Goal: Task Accomplishment & Management: Use online tool/utility

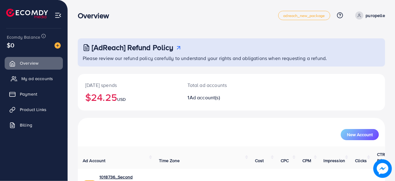
click at [45, 77] on span "My ad accounts" at bounding box center [37, 79] width 32 height 6
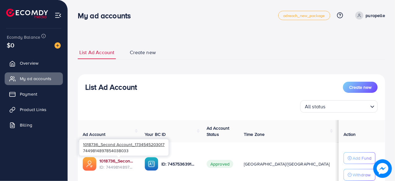
click at [116, 161] on link "1018736_Second Account_1734545203017" at bounding box center [117, 161] width 35 height 6
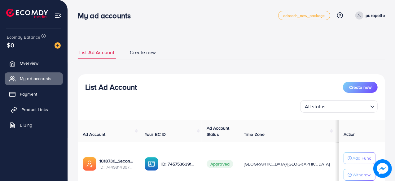
click at [26, 104] on link "Product Links" at bounding box center [34, 110] width 58 height 12
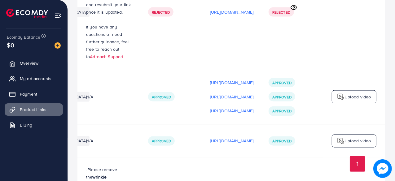
scroll to position [0, 183]
click at [210, 108] on p "[URL][DOMAIN_NAME]" at bounding box center [232, 111] width 44 height 7
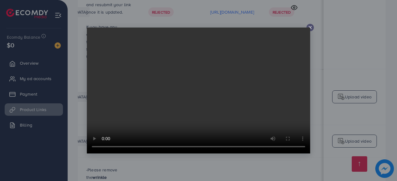
click at [312, 27] on icon at bounding box center [310, 27] width 5 height 5
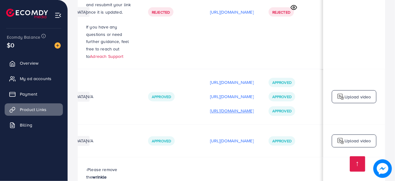
click at [219, 108] on p "[URL][DOMAIN_NAME]" at bounding box center [232, 111] width 44 height 7
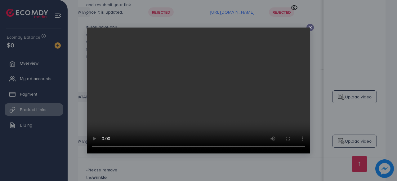
click at [312, 65] on div at bounding box center [198, 90] width 397 height 181
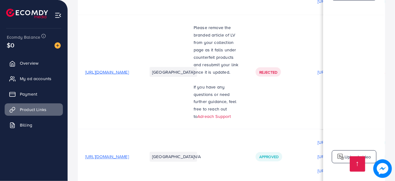
scroll to position [1669, 0]
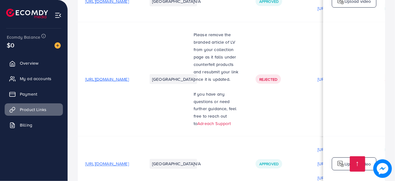
click at [129, 76] on span "[URL][DOMAIN_NAME]" at bounding box center [107, 79] width 44 height 6
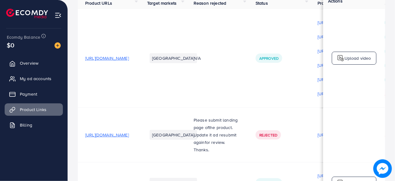
scroll to position [0, 0]
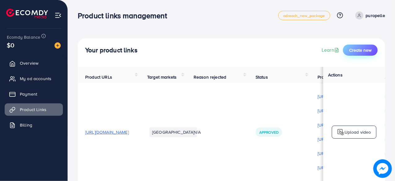
click at [356, 46] on button "Create new" at bounding box center [360, 50] width 35 height 11
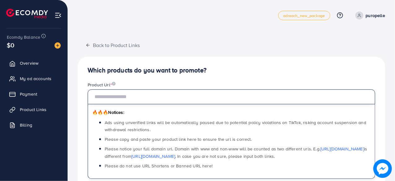
click at [164, 97] on input "text" at bounding box center [232, 97] width 288 height 15
paste input "**********"
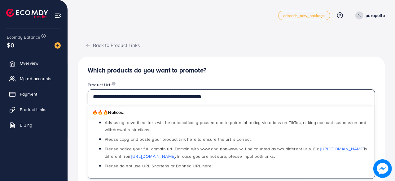
type input "**********"
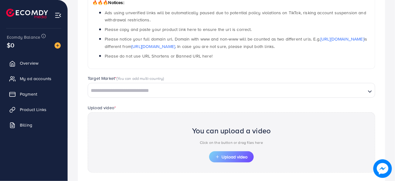
scroll to position [166, 0]
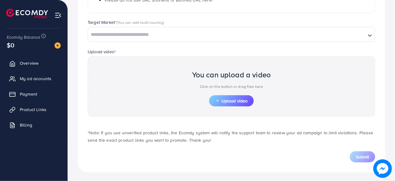
drag, startPoint x: 232, startPoint y: 75, endPoint x: 160, endPoint y: 36, distance: 82.0
click at [160, 36] on input "Search for option" at bounding box center [227, 35] width 277 height 10
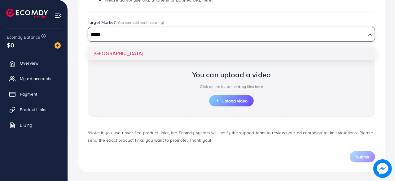
type input "*****"
click at [164, 63] on div "You can upload a video Click on the button or drag files here Upload video" at bounding box center [232, 86] width 288 height 60
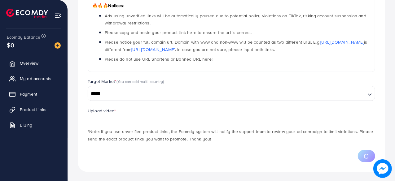
scroll to position [136, 0]
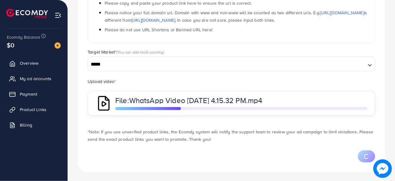
click at [135, 64] on input "*****" at bounding box center [227, 65] width 277 height 10
click at [123, 77] on div "**********" at bounding box center [232, 46] width 308 height 252
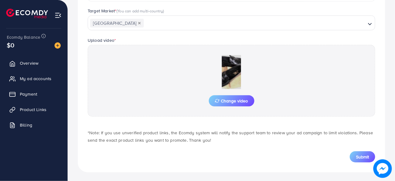
scroll to position [178, 0]
click at [353, 153] on button "Submit" at bounding box center [362, 156] width 25 height 11
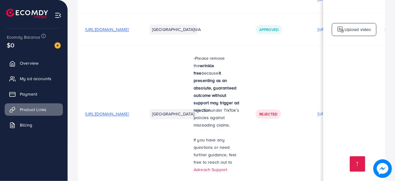
scroll to position [1874, 0]
